Goal: Navigation & Orientation: Go to known website

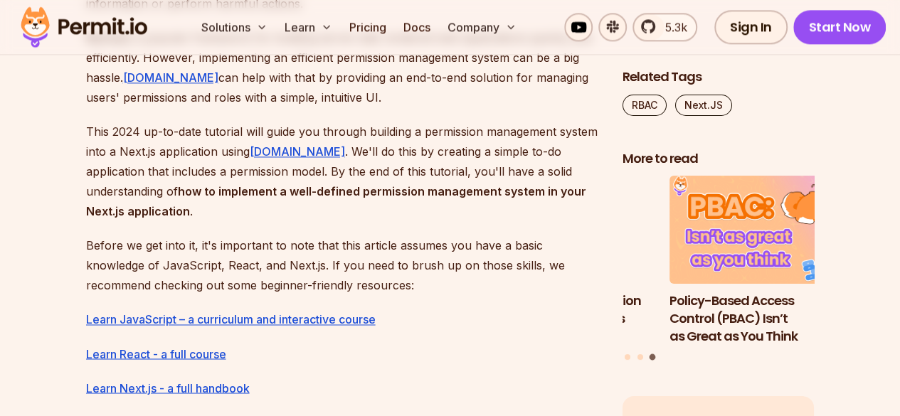
scroll to position [900, 0]
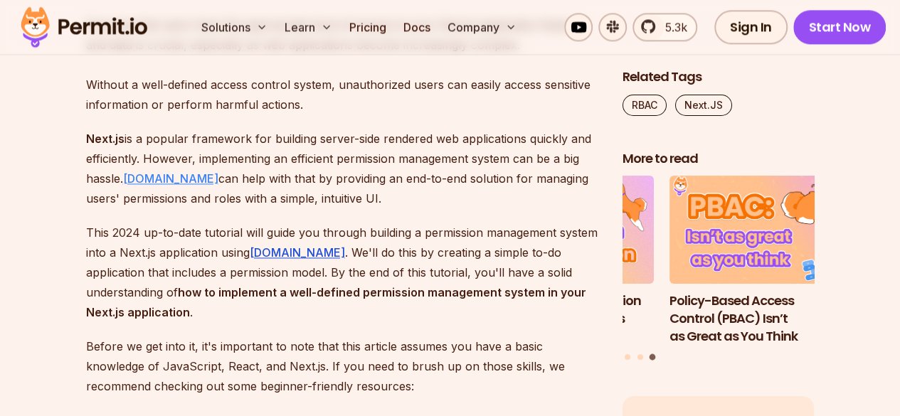
click at [134, 179] on link "Permit.io" at bounding box center [170, 178] width 95 height 14
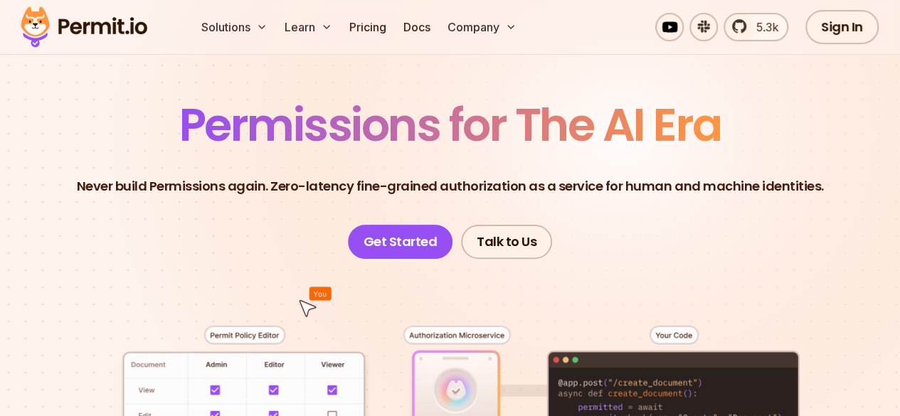
scroll to position [74, 0]
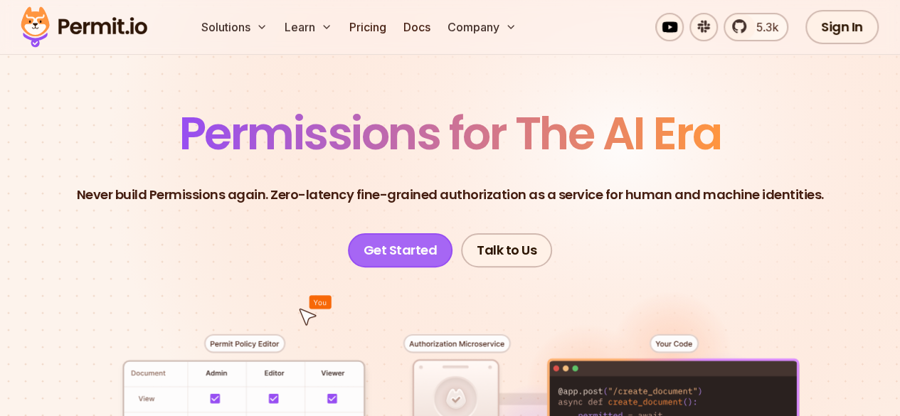
click at [406, 263] on link "Get Started" at bounding box center [400, 250] width 105 height 34
